Goal: Information Seeking & Learning: Learn about a topic

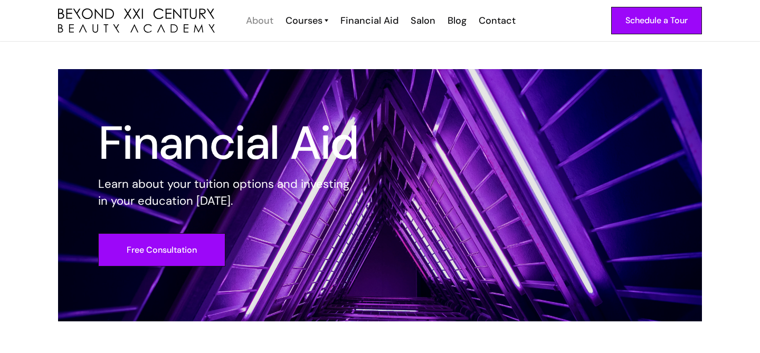
click at [260, 17] on div "About" at bounding box center [259, 21] width 27 height 14
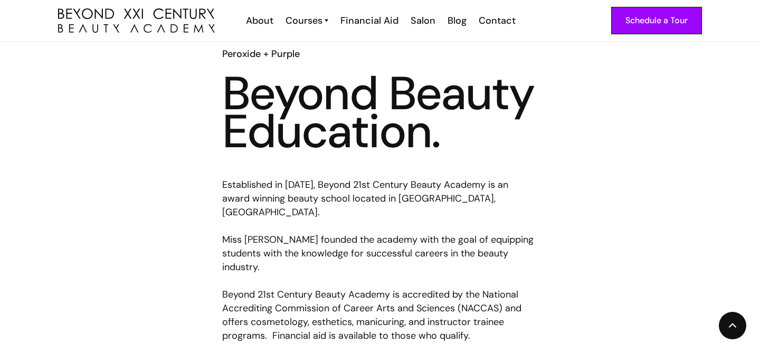
scroll to position [936, 0]
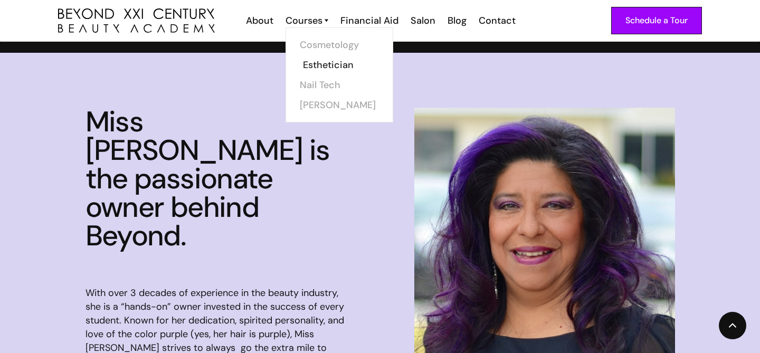
click at [320, 66] on link "Esthetician" at bounding box center [342, 65] width 79 height 20
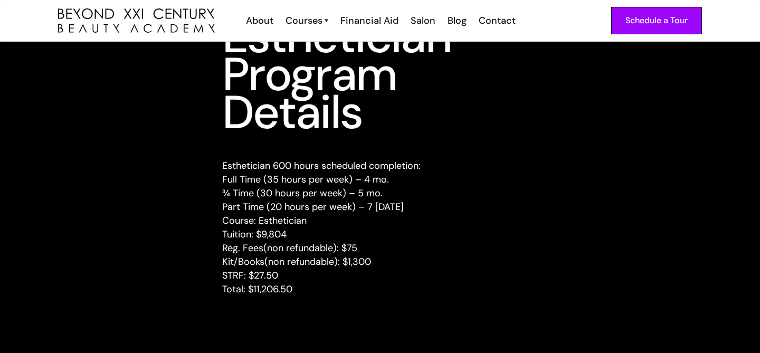
scroll to position [1348, 0]
